Goal: Subscribe to service/newsletter

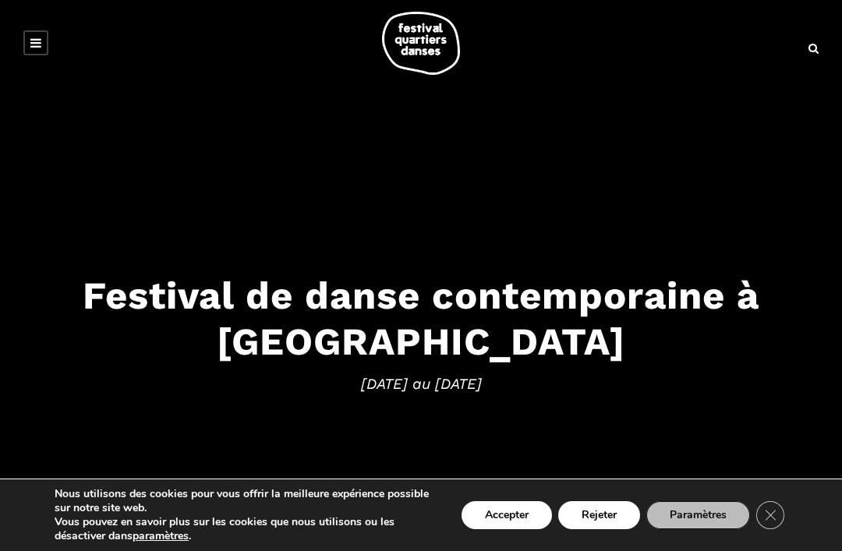
click at [509, 514] on button "Accepter" at bounding box center [507, 515] width 90 height 28
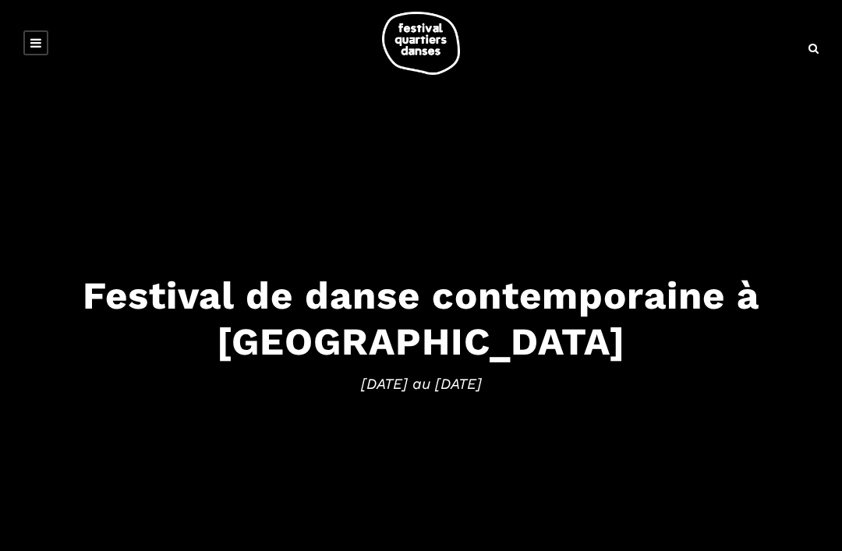
scroll to position [2, 0]
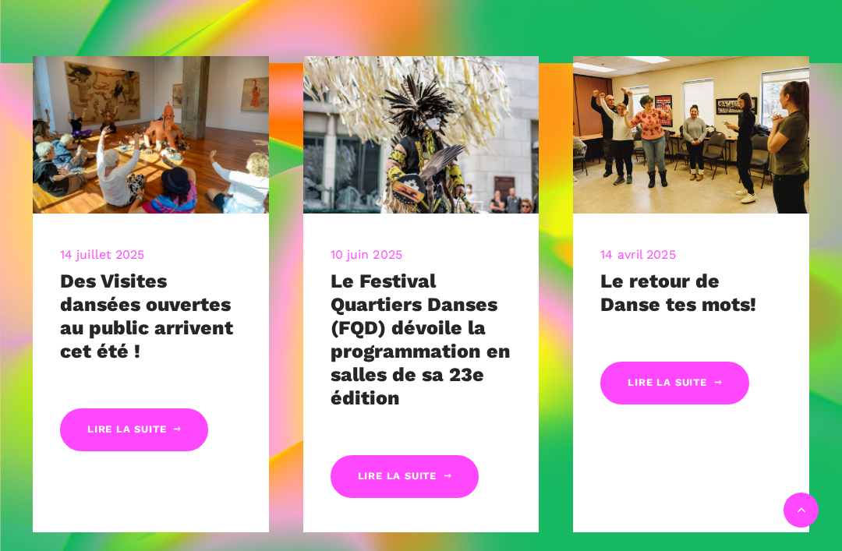
scroll to position [625, 0]
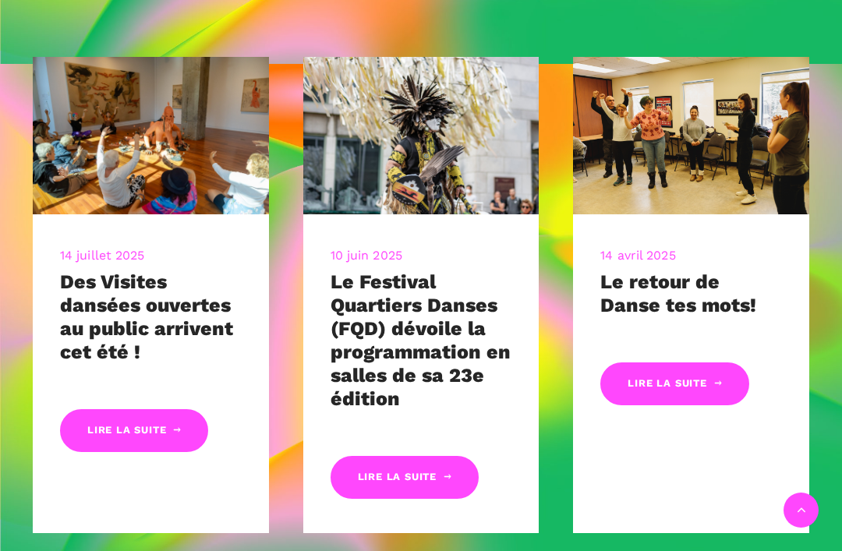
click at [430, 474] on link "Lire la suite" at bounding box center [405, 477] width 148 height 43
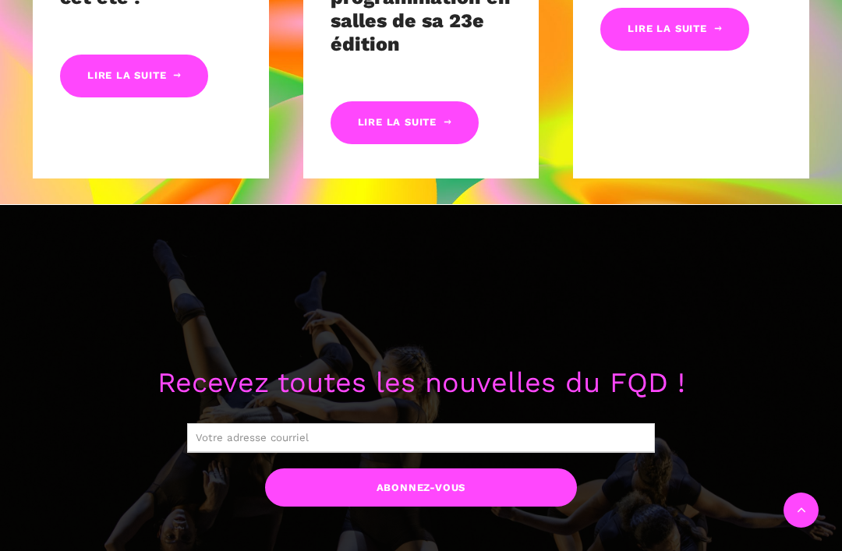
scroll to position [982, 0]
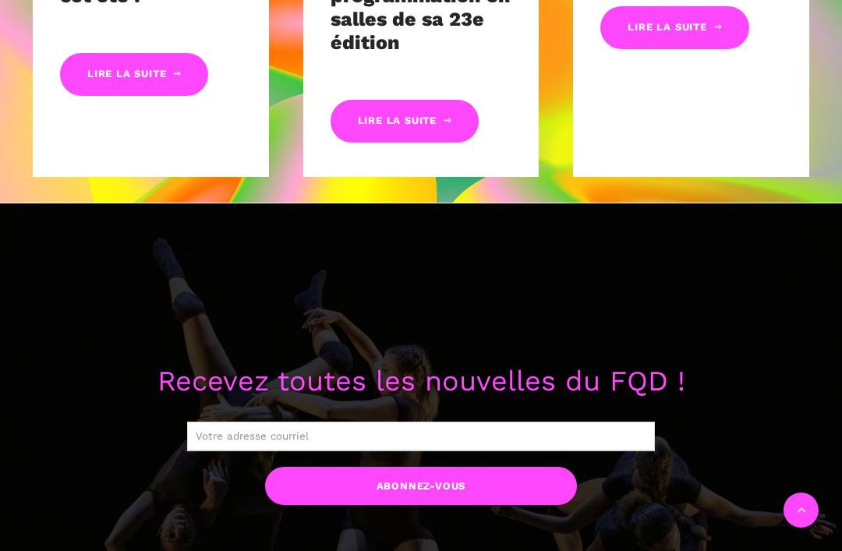
click at [208, 434] on input "text" at bounding box center [421, 437] width 468 height 30
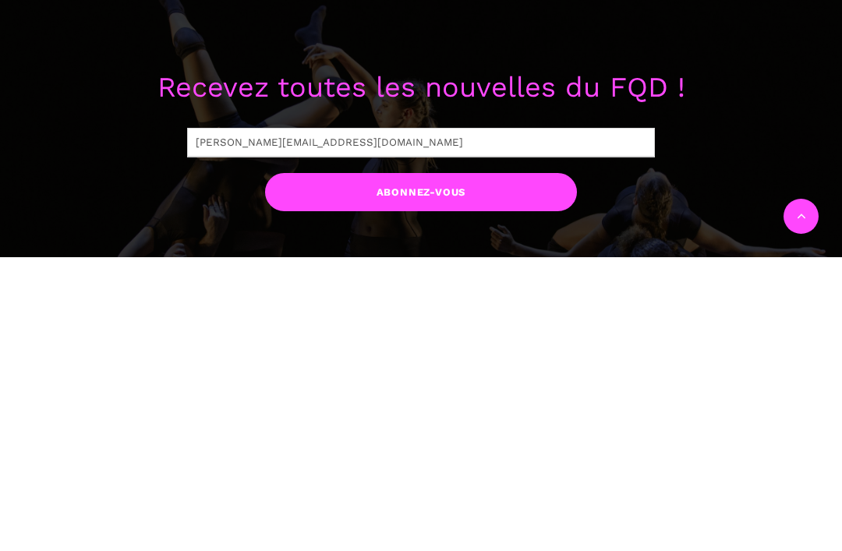
type input "diane.laflamme31@gmail.com"
click at [448, 467] on input "Abonnez-vous" at bounding box center [421, 486] width 312 height 38
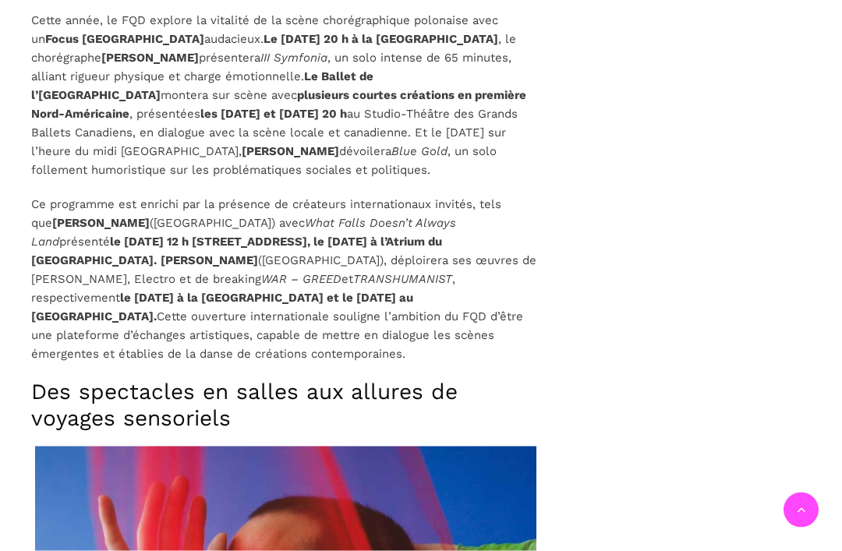
scroll to position [3137, 0]
